Goal: Navigation & Orientation: Find specific page/section

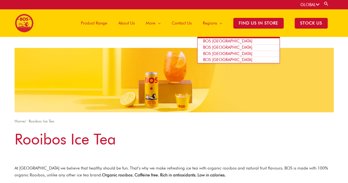
click at [219, 42] on span "BOS [GEOGRAPHIC_DATA]" at bounding box center [227, 40] width 49 height 5
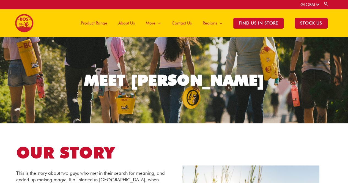
click at [98, 23] on span "Product Range" at bounding box center [94, 23] width 26 height 16
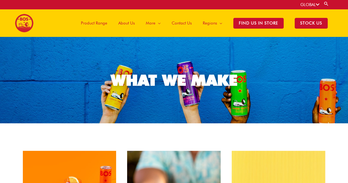
click at [131, 21] on span "About Us" at bounding box center [126, 23] width 16 height 16
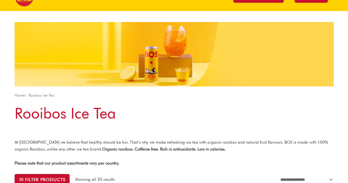
scroll to position [47, 0]
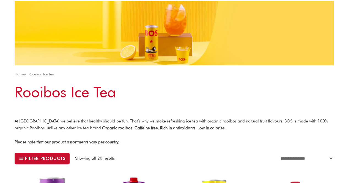
click at [179, 89] on h1 "Rooibos Ice Tea" at bounding box center [174, 91] width 319 height 21
